Goal: Task Accomplishment & Management: Use online tool/utility

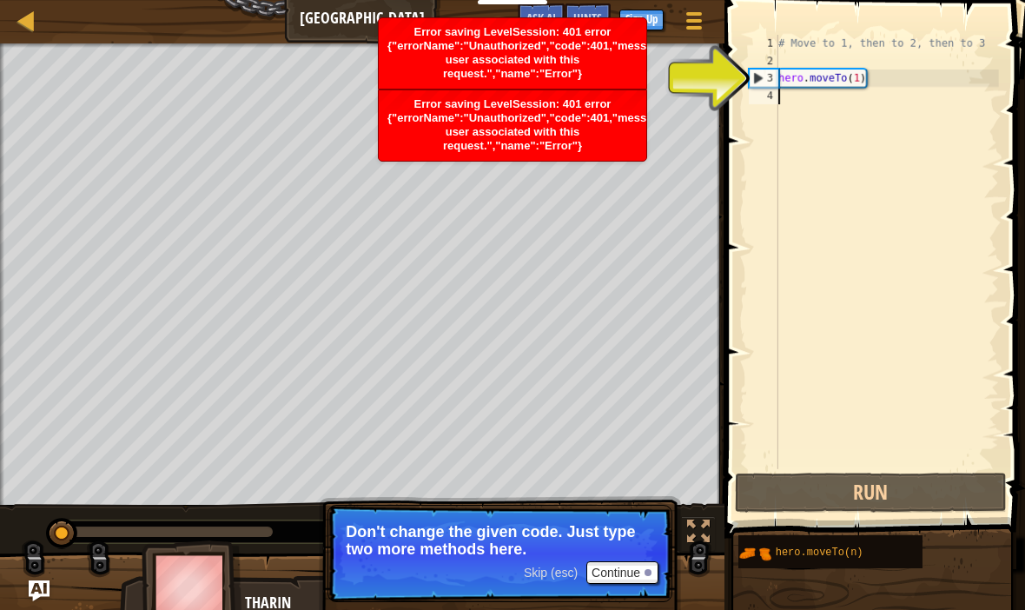
click at [622, 553] on p "Don't change the given code. Just type two more methods here." at bounding box center [500, 540] width 308 height 35
click at [631, 565] on button "Continue" at bounding box center [623, 572] width 72 height 23
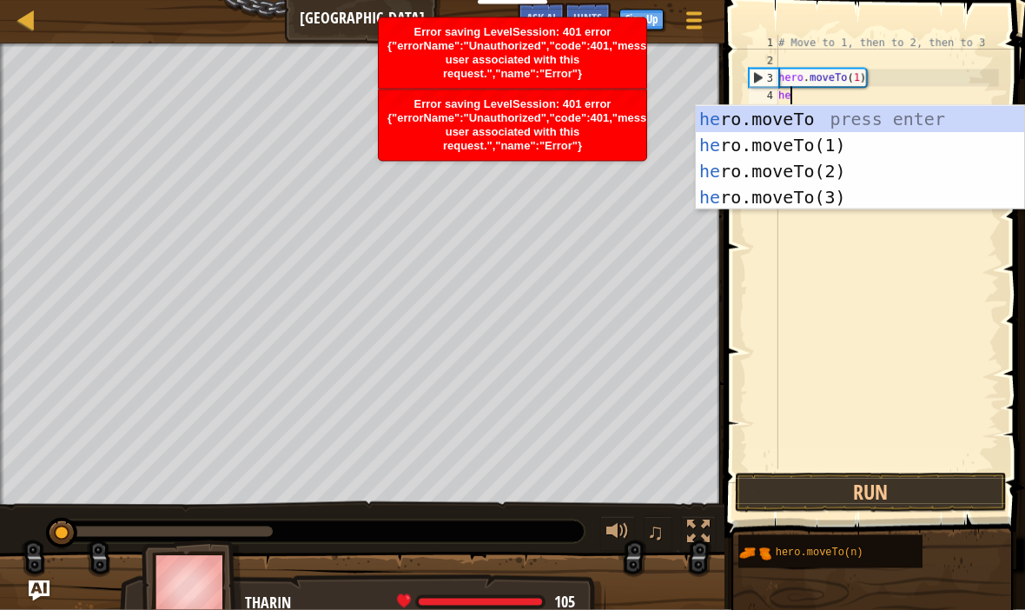
scroll to position [9, 1]
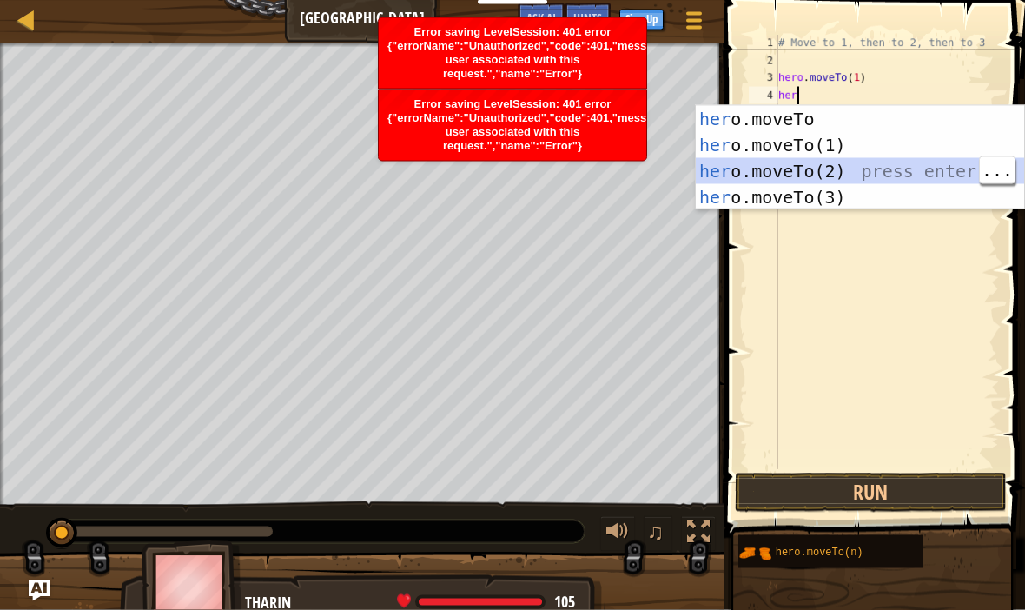
click at [845, 189] on div "her o.moveTo press enter her o.moveTo(1) press enter her o.moveTo(2) press ente…" at bounding box center [860, 184] width 328 height 156
type textarea "hero.moveTo(3)"
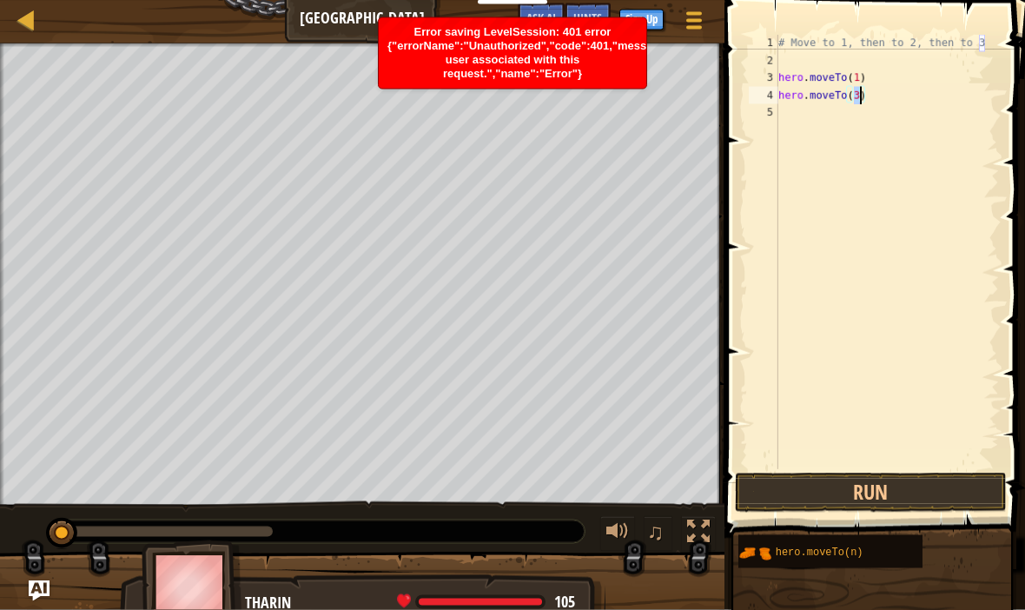
click at [601, 62] on div "Error saving LevelSession: 401 error {"errorName":"Unauthorized","code":401,"me…" at bounding box center [513, 53] width 268 height 70
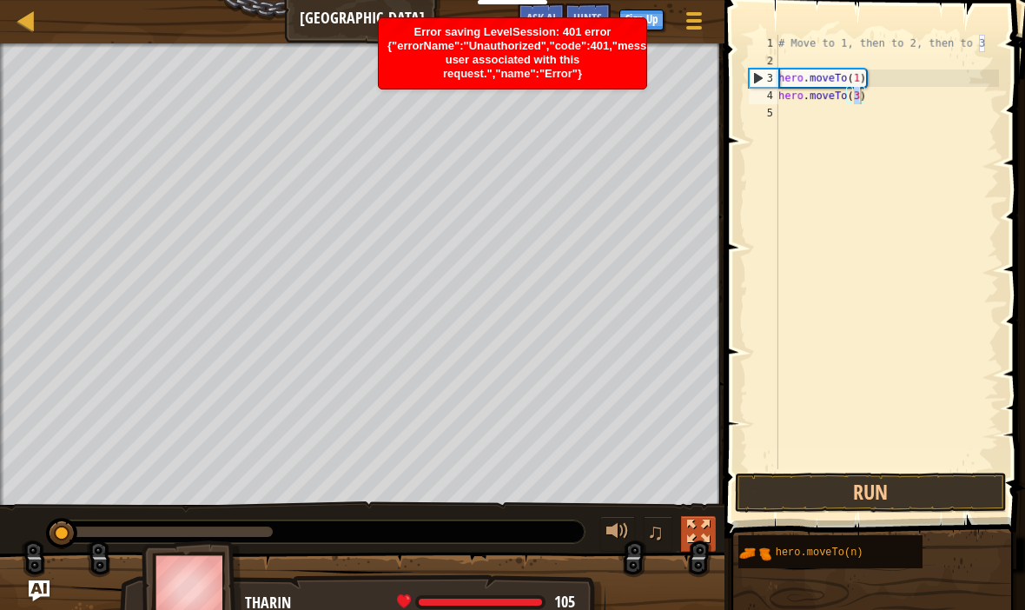
click at [699, 536] on div at bounding box center [698, 531] width 23 height 23
click at [658, 21] on button "Sign Up" at bounding box center [642, 20] width 44 height 21
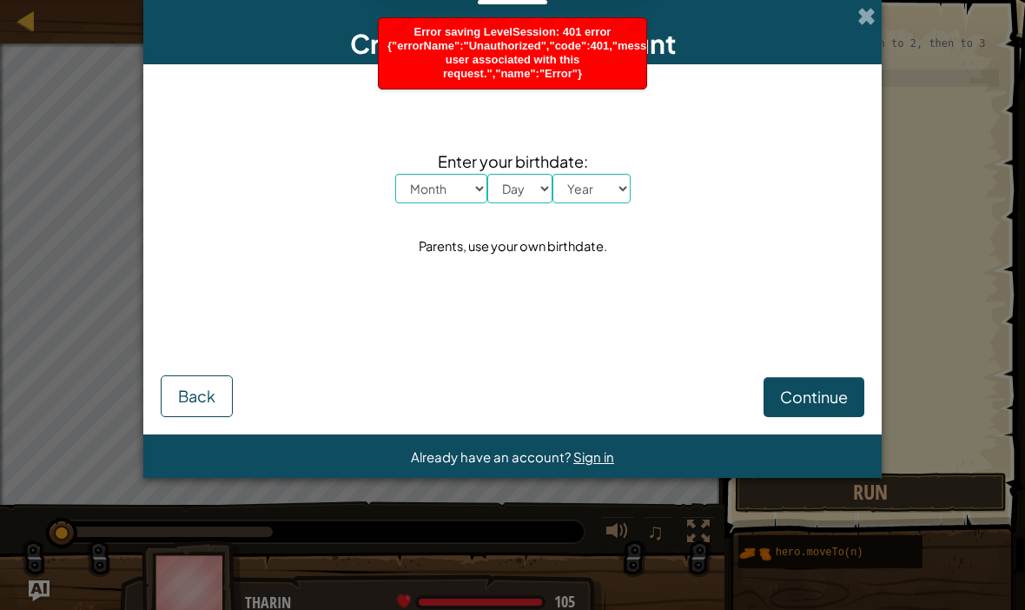
click at [865, 33] on div "Create Individual Account" at bounding box center [512, 32] width 739 height 64
click at [872, 25] on span at bounding box center [867, 16] width 18 height 18
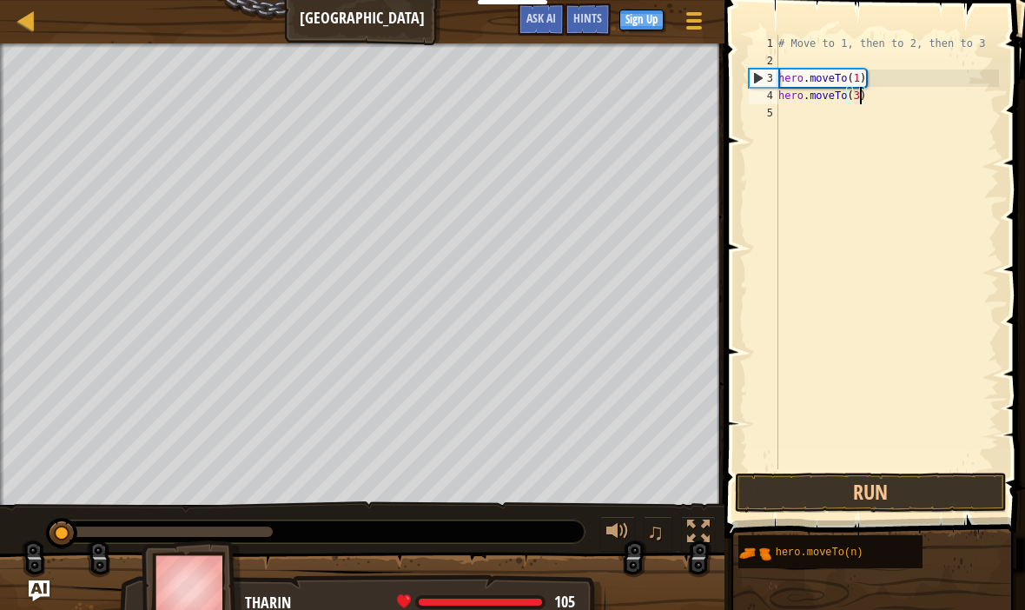
click at [401, 22] on div "Map Old Town Road Game Menu Done Sign Up Hints Ask AI" at bounding box center [362, 21] width 725 height 43
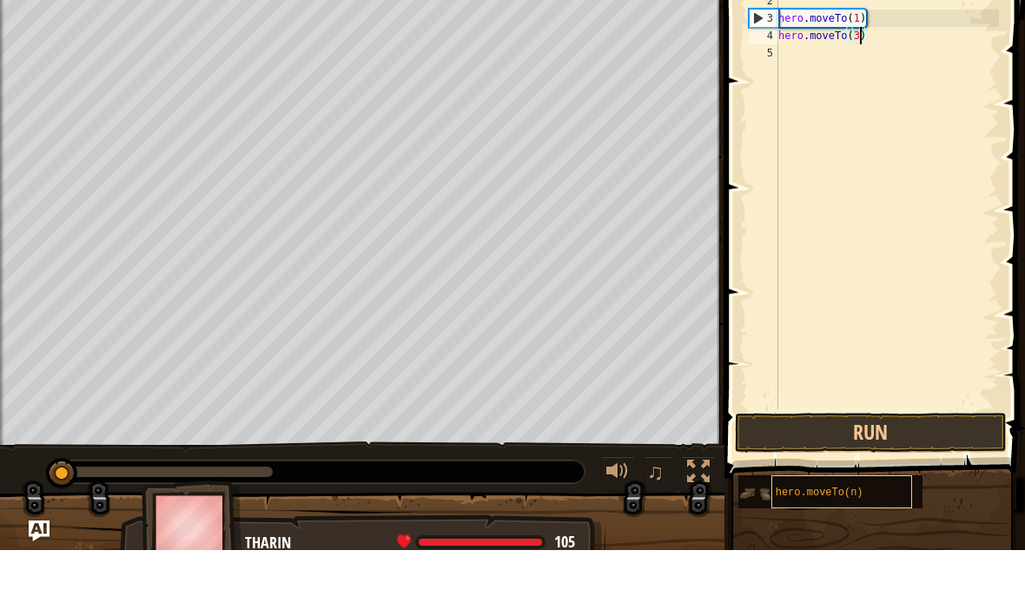
scroll to position [0, 0]
click at [845, 547] on span "hero.moveTo(n)" at bounding box center [820, 553] width 88 height 12
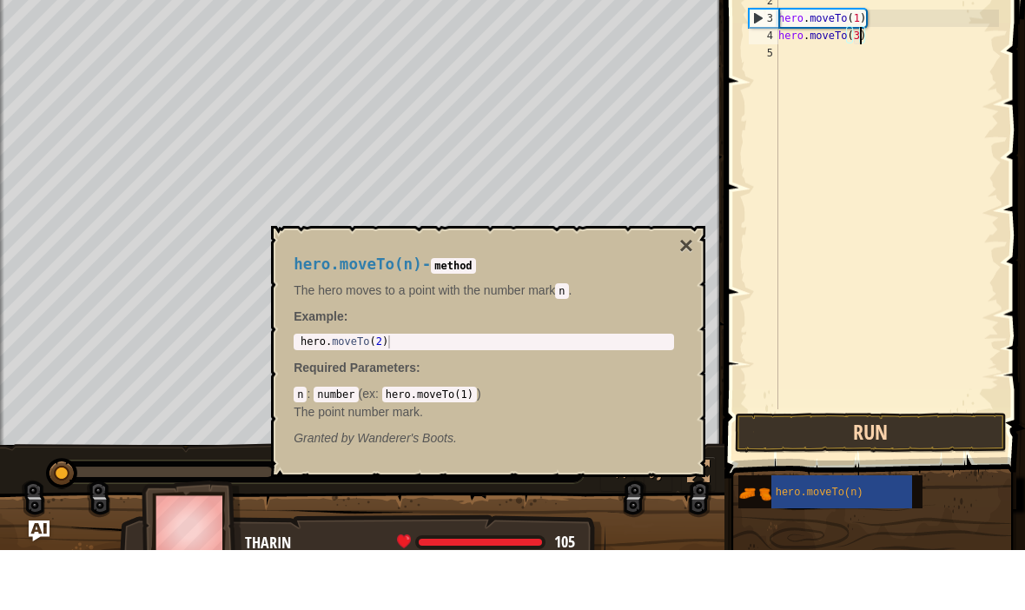
click at [906, 473] on button "Run" at bounding box center [870, 493] width 271 height 40
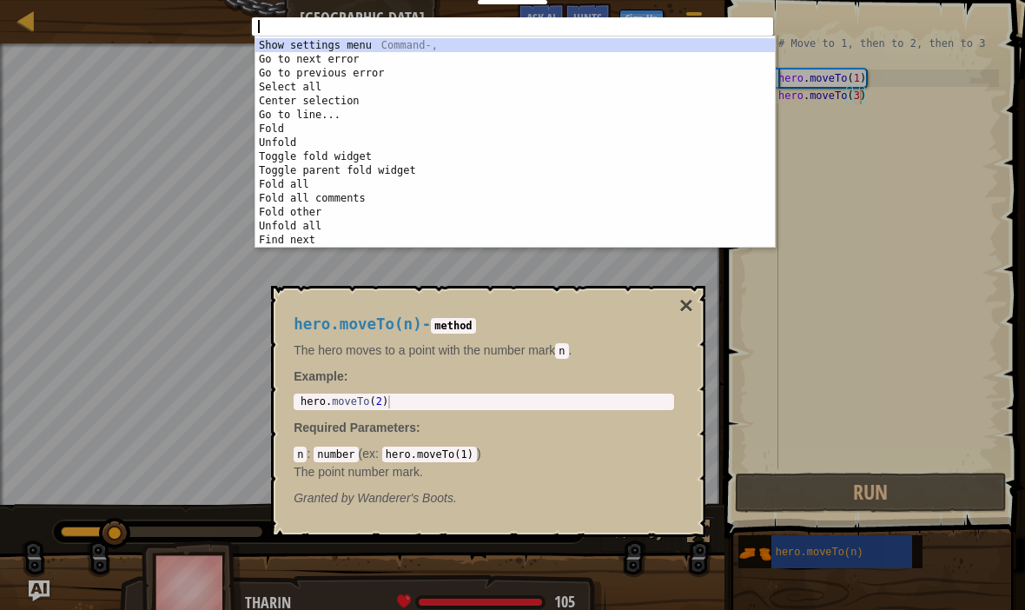
click at [203, 390] on div "1 ההההההההההההההההההההההההההההההההההההההההההההההההההההההההההההההההההההההההההההה…" at bounding box center [512, 305] width 1025 height 610
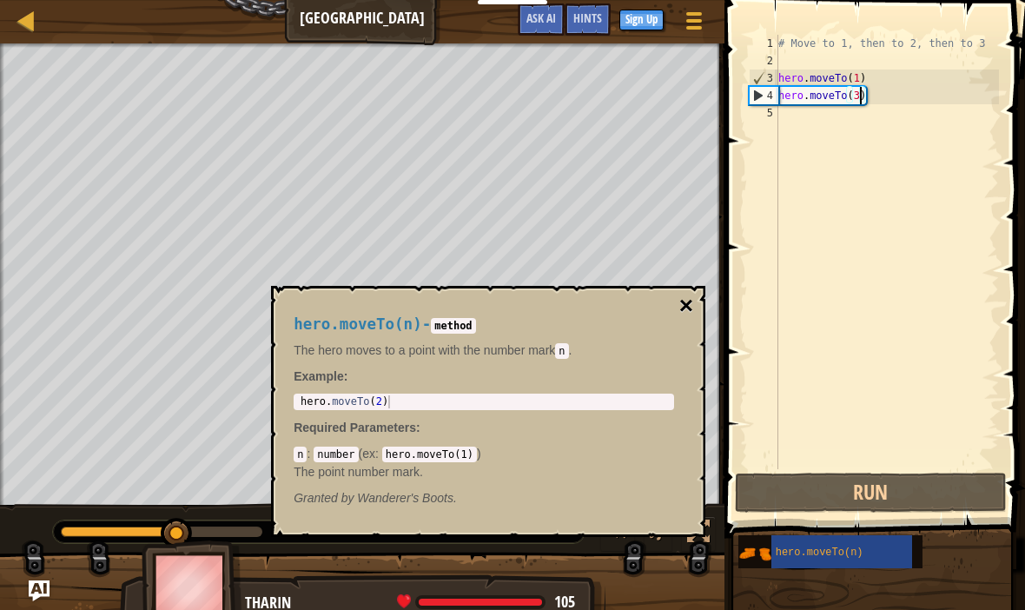
click at [693, 296] on button "×" at bounding box center [686, 306] width 14 height 24
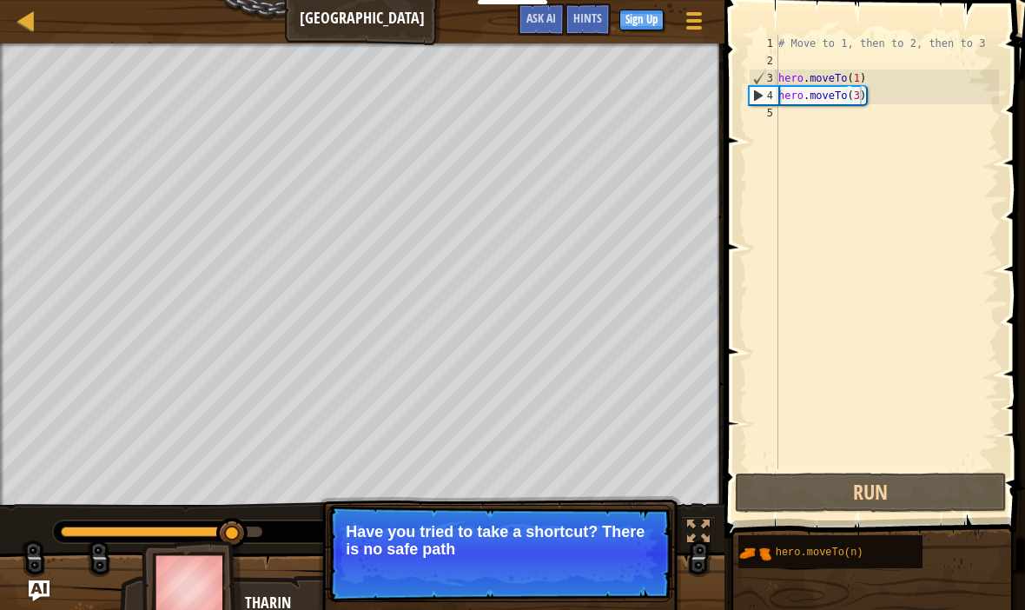
click at [656, 523] on p "Skip (esc) Continue Have you tried to take a shortcut? There is no safe path" at bounding box center [500, 553] width 345 height 97
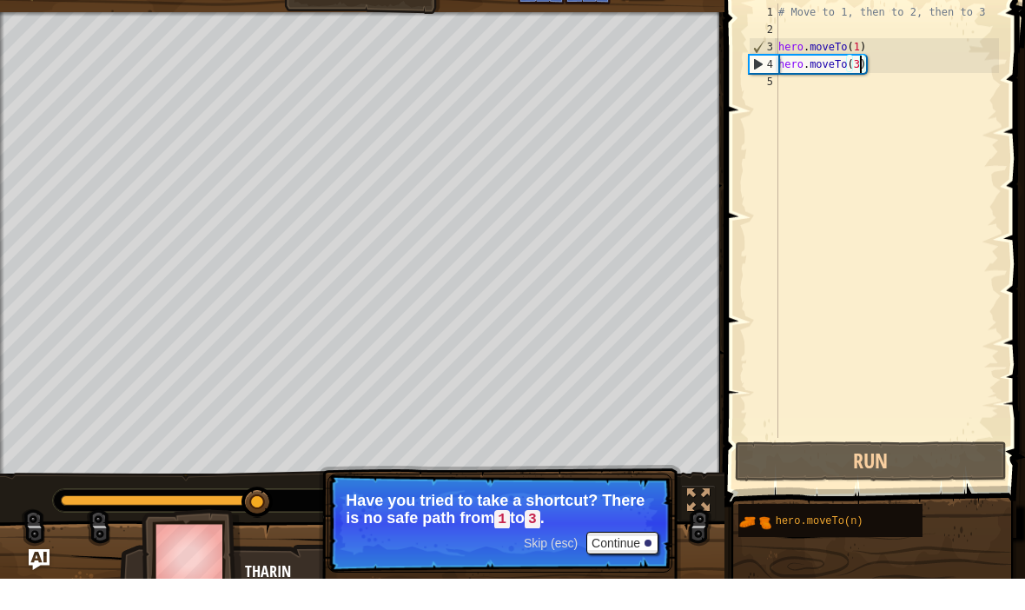
click at [553, 523] on p "Have you tried to take a shortcut? There is no safe path from 1 to 3 ." at bounding box center [500, 541] width 308 height 36
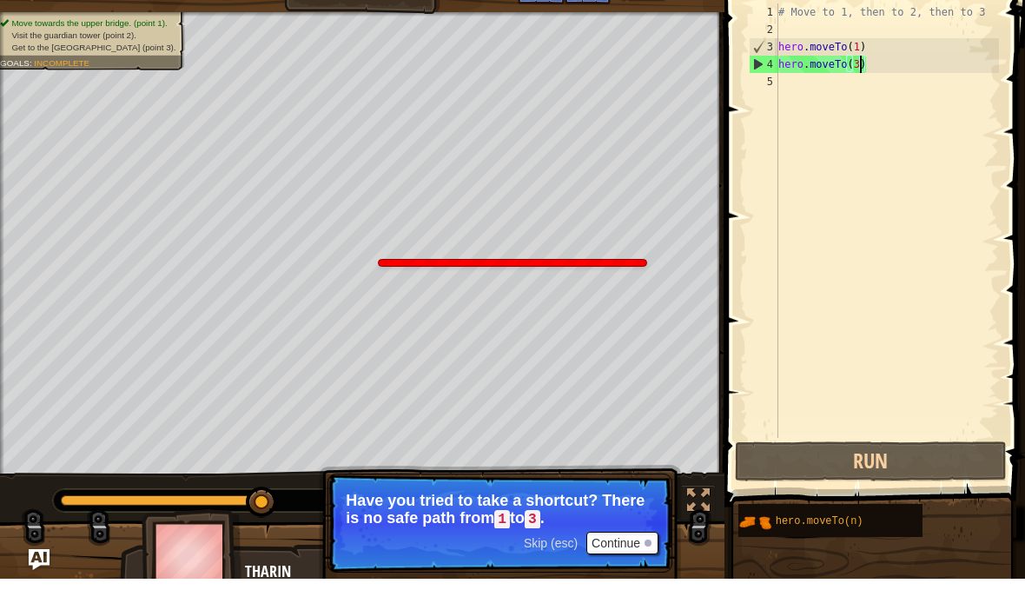
click at [649, 571] on div at bounding box center [648, 574] width 7 height 7
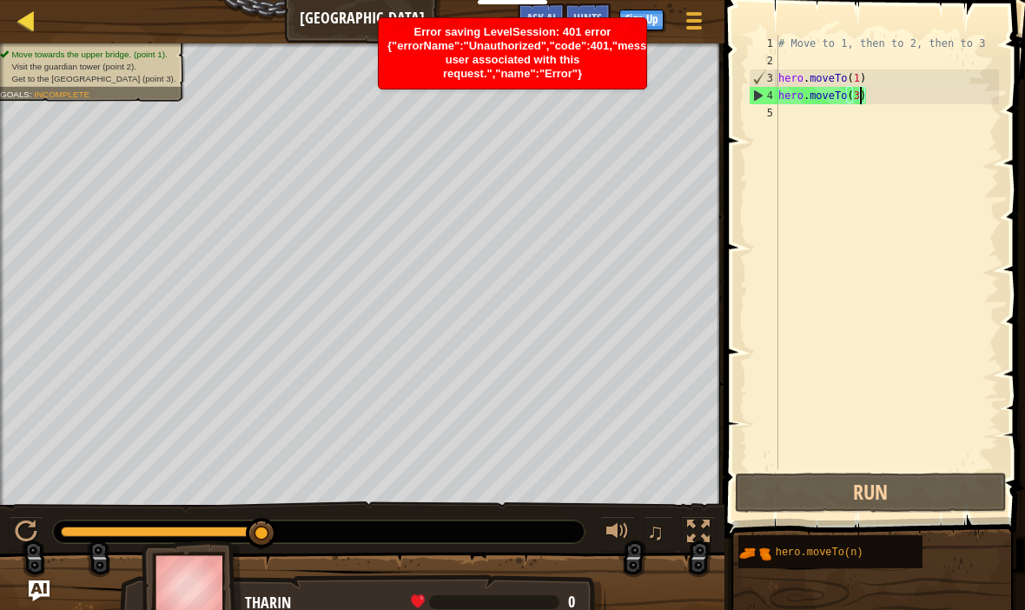
click at [36, 10] on div at bounding box center [27, 21] width 22 height 22
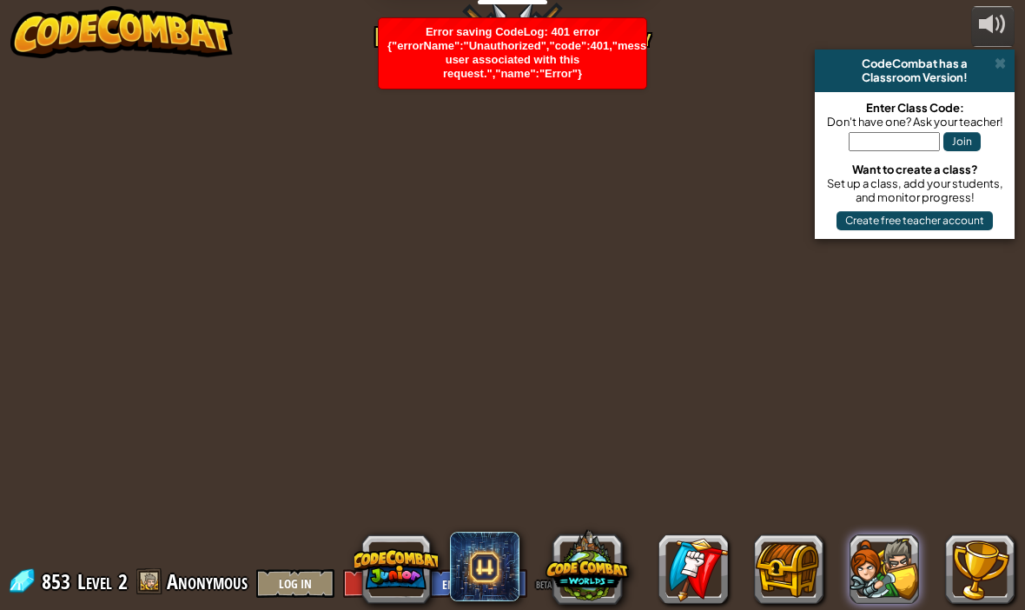
click at [891, 550] on button at bounding box center [885, 569] width 70 height 70
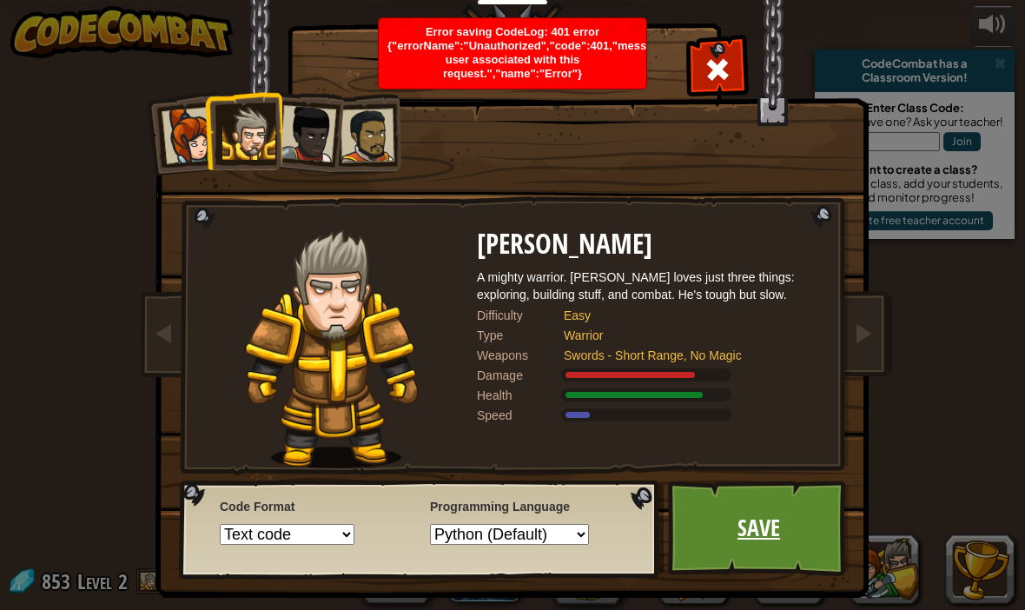
click at [814, 523] on link "Save" at bounding box center [759, 528] width 182 height 96
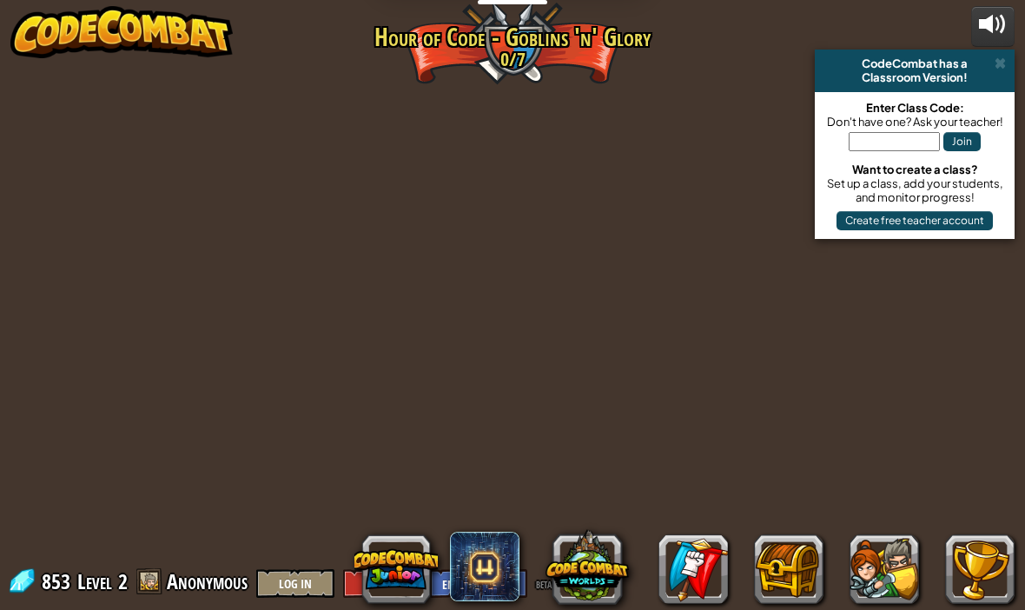
click at [1010, 43] on button at bounding box center [992, 26] width 43 height 41
click at [1004, 66] on span at bounding box center [1000, 63] width 11 height 14
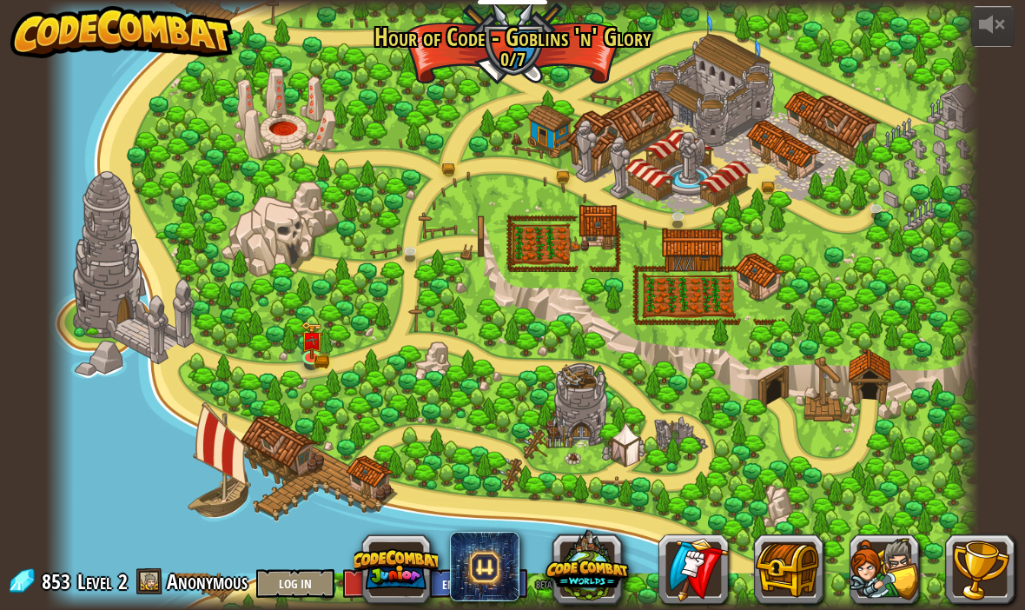
scroll to position [1, 0]
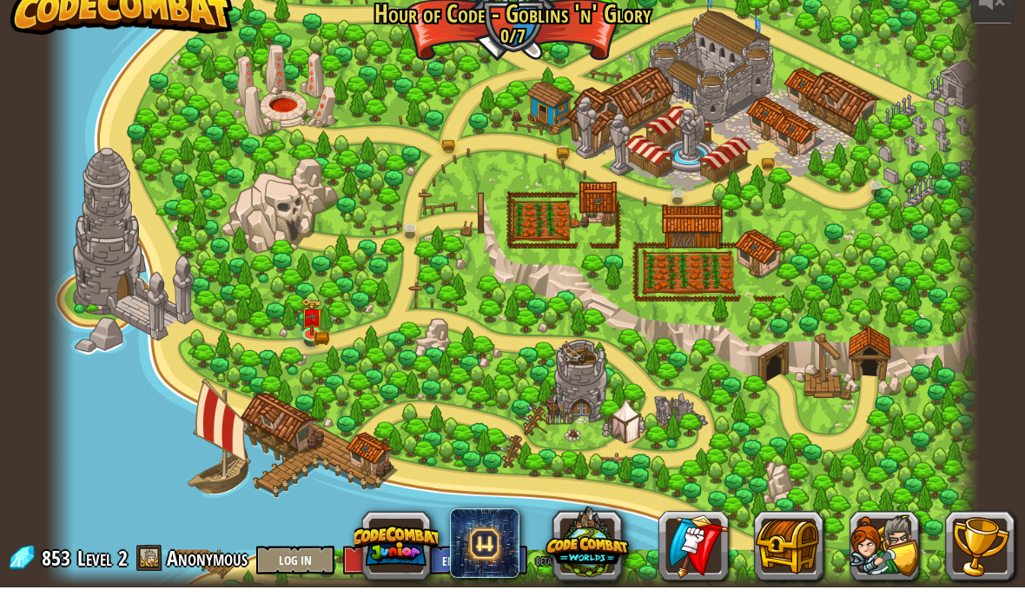
click at [337, 315] on div at bounding box center [512, 304] width 933 height 610
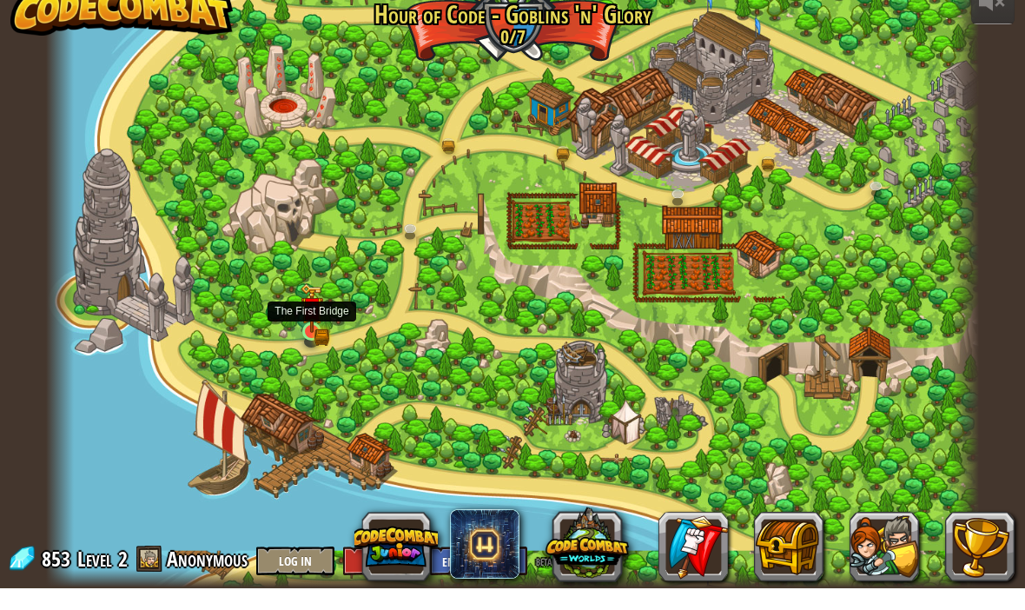
click at [321, 333] on img at bounding box center [312, 330] width 23 height 50
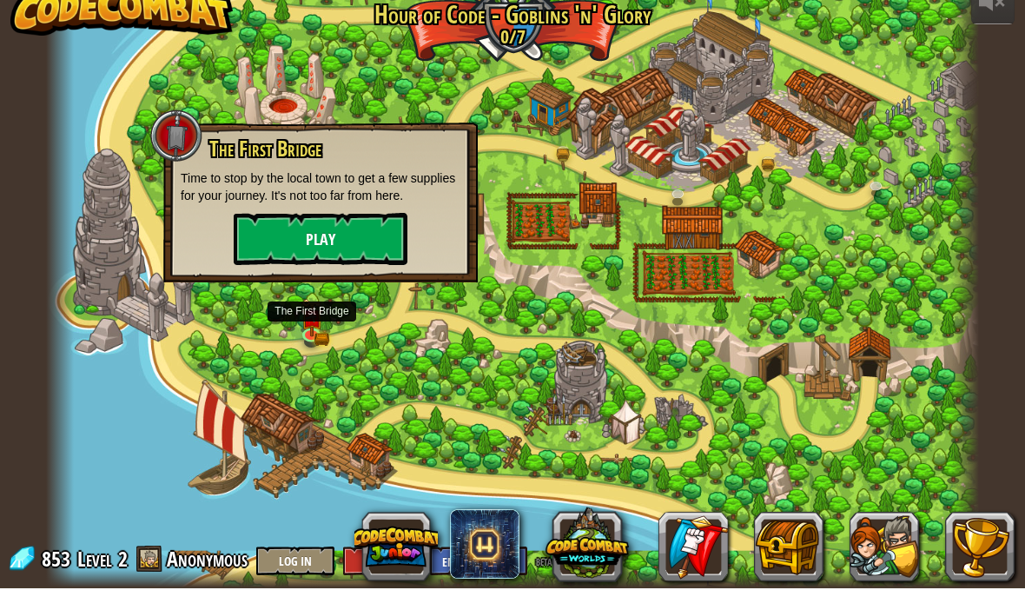
click at [365, 262] on button "Play" at bounding box center [321, 261] width 174 height 52
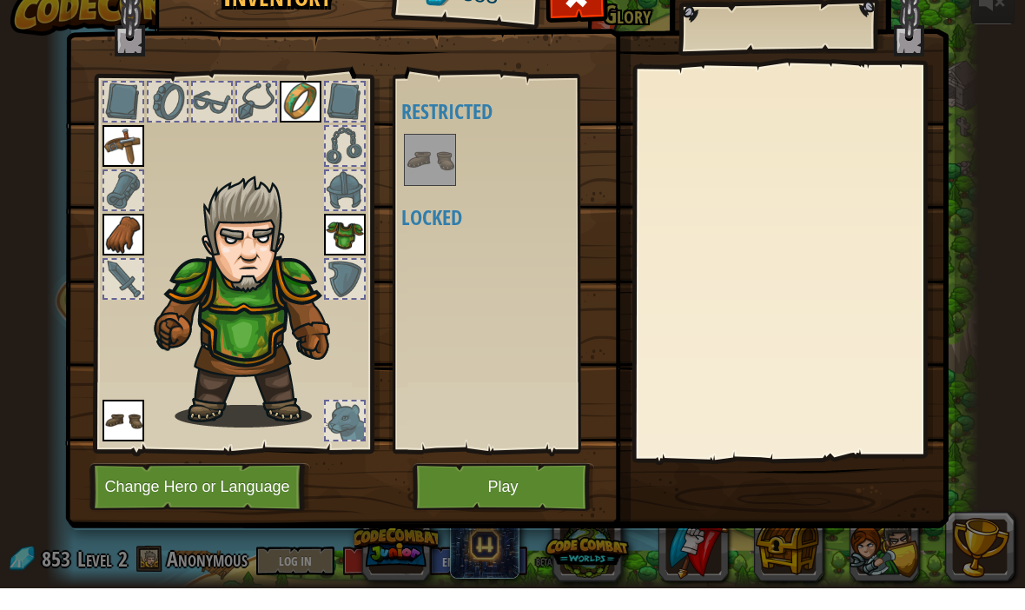
click at [355, 235] on img at bounding box center [345, 256] width 42 height 42
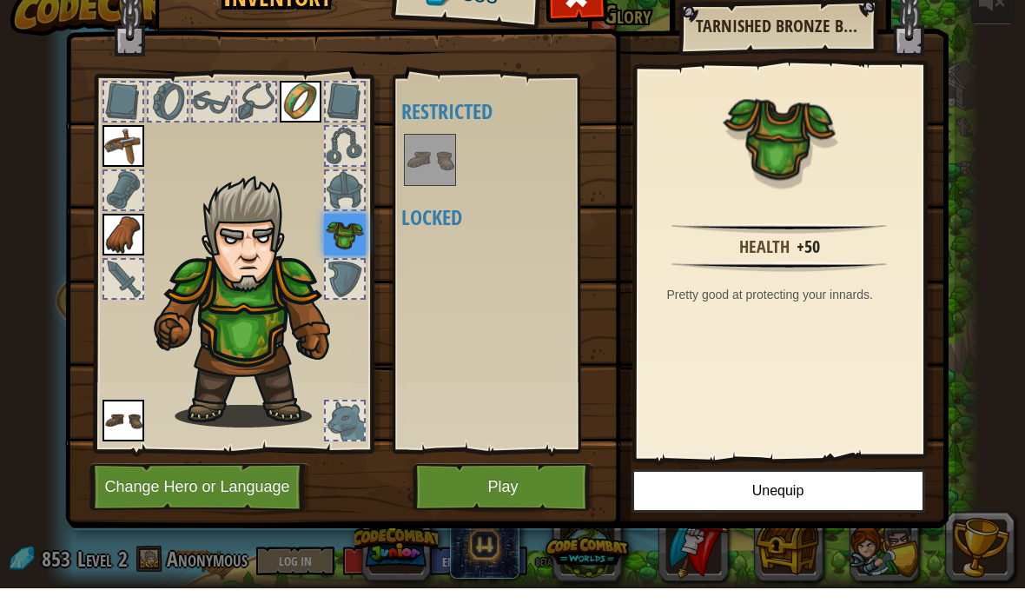
click at [313, 103] on img at bounding box center [301, 124] width 42 height 42
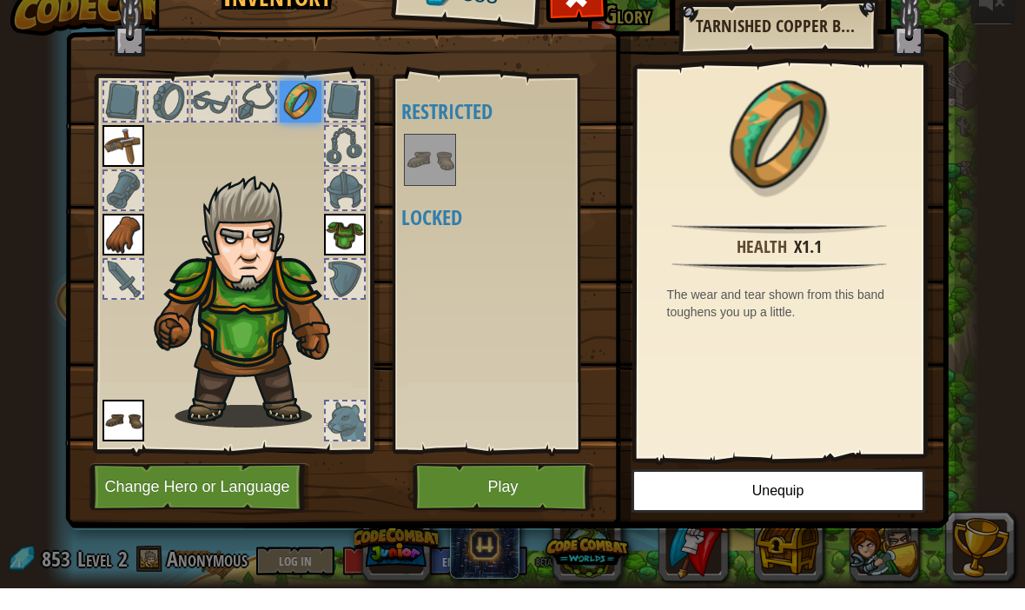
click at [123, 193] on div at bounding box center [123, 212] width 38 height 38
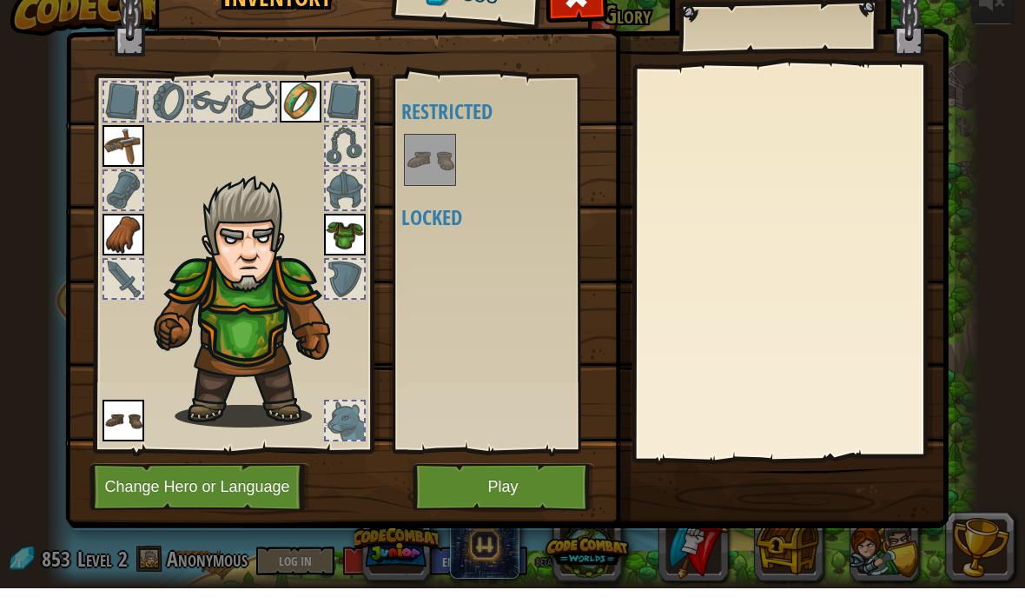
click at [129, 150] on img at bounding box center [124, 168] width 42 height 42
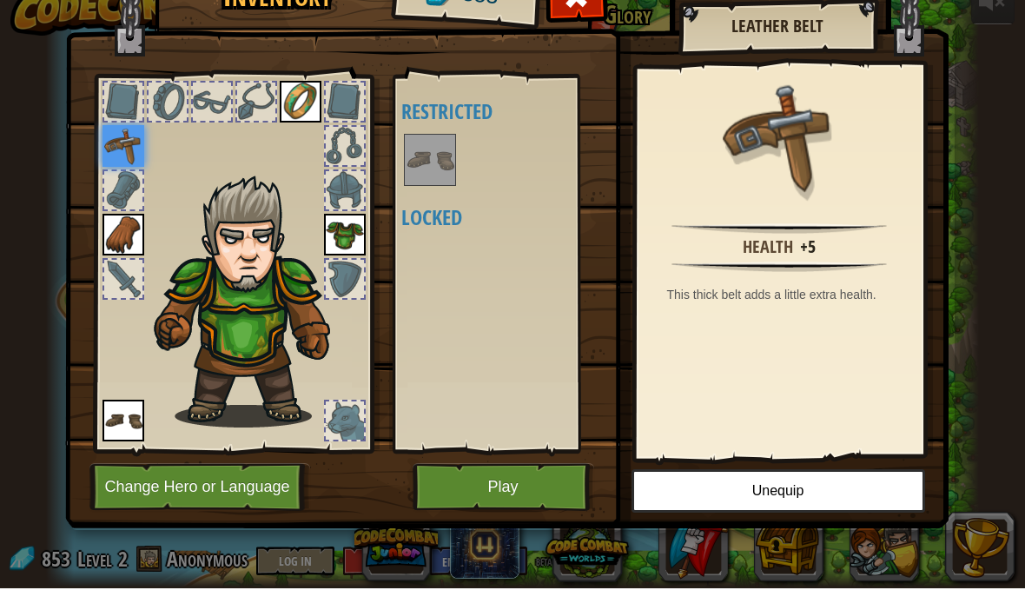
click at [128, 235] on img at bounding box center [124, 256] width 42 height 42
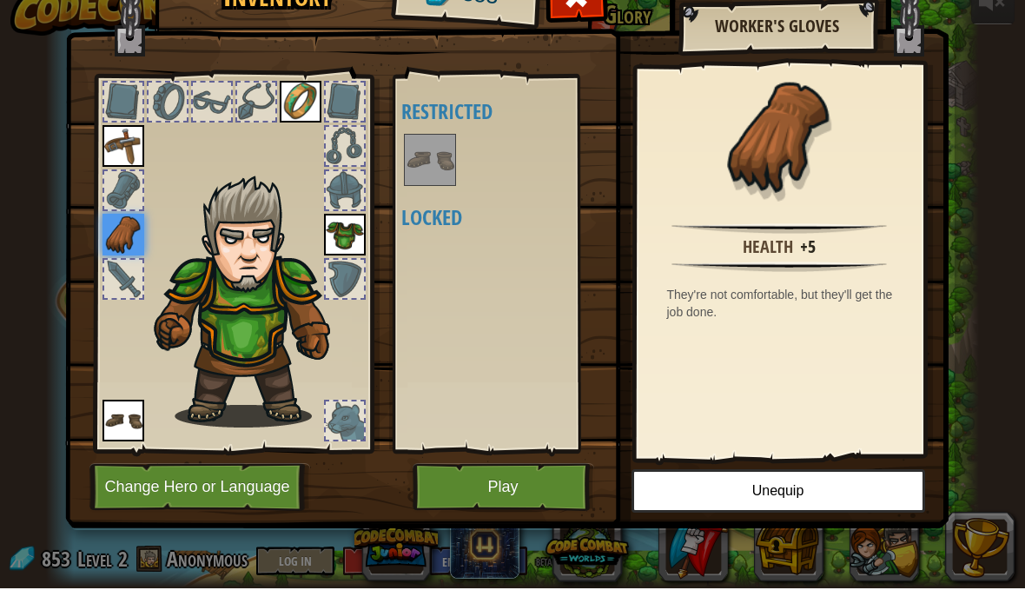
click at [485, 487] on button "Play" at bounding box center [504, 509] width 182 height 48
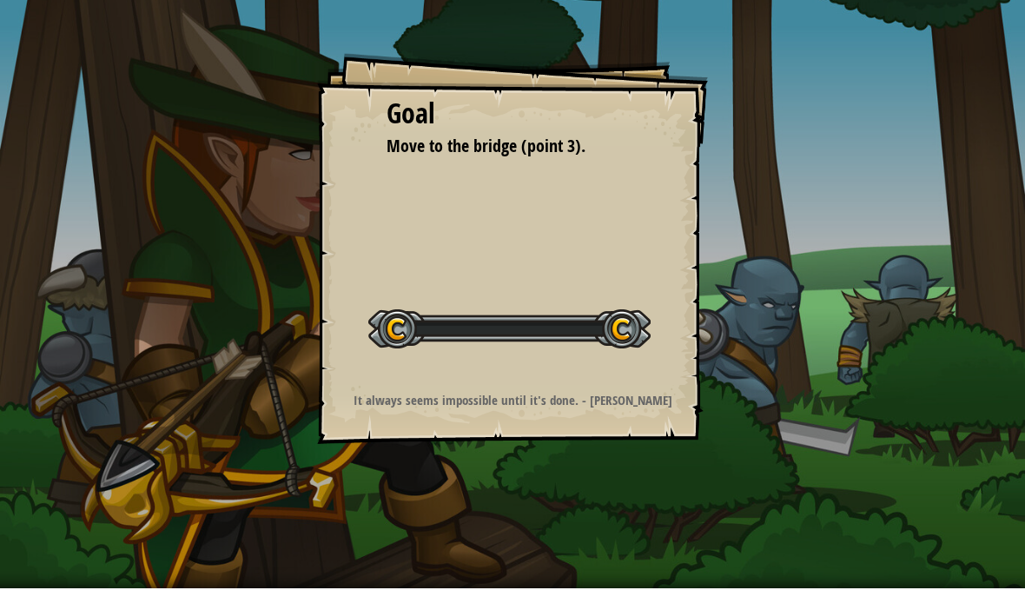
scroll to position [1, 0]
